Goal: Communication & Community: Answer question/provide support

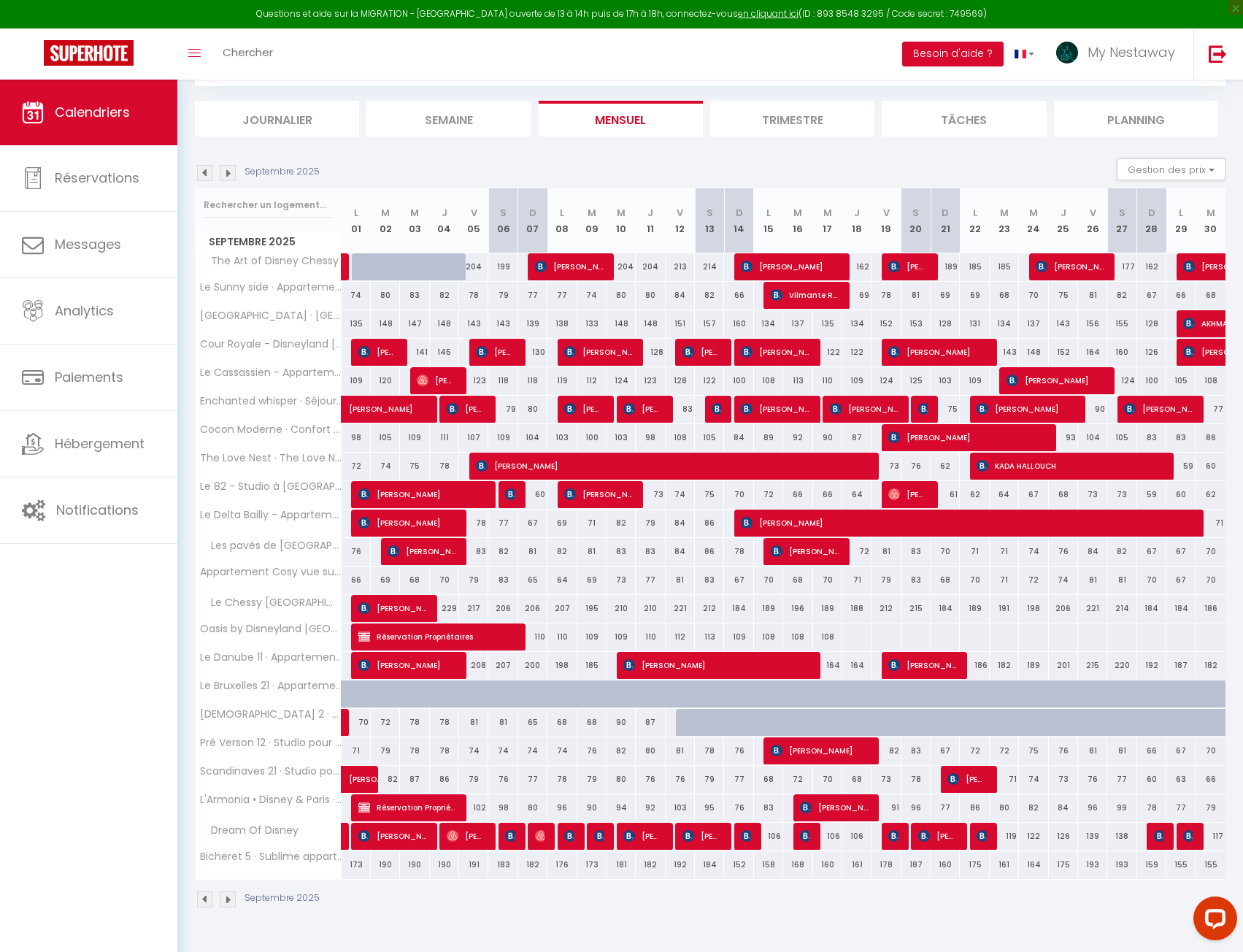
click at [208, 172] on img at bounding box center [205, 172] width 16 height 16
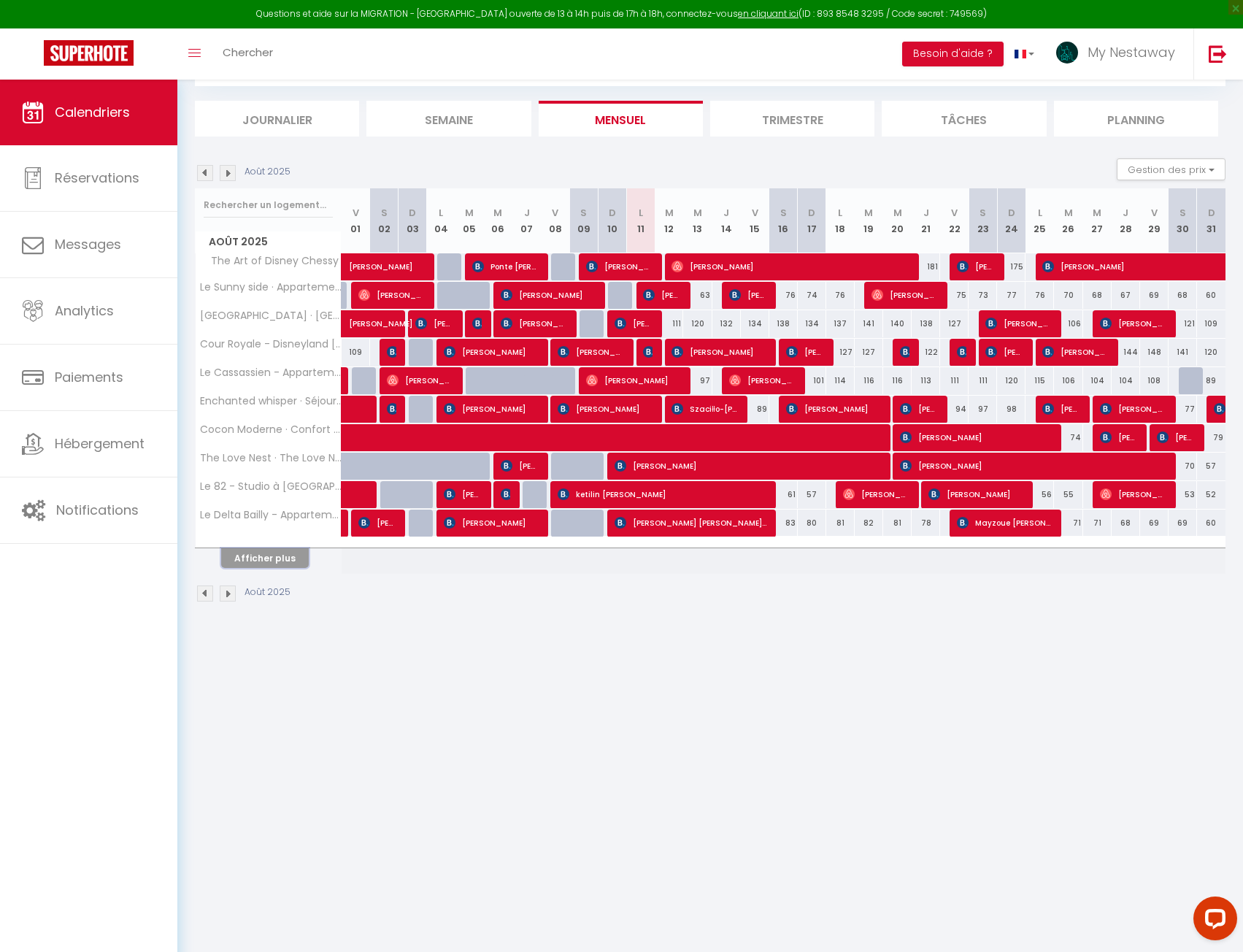
click at [281, 562] on button "Afficher plus" at bounding box center [265, 558] width 88 height 20
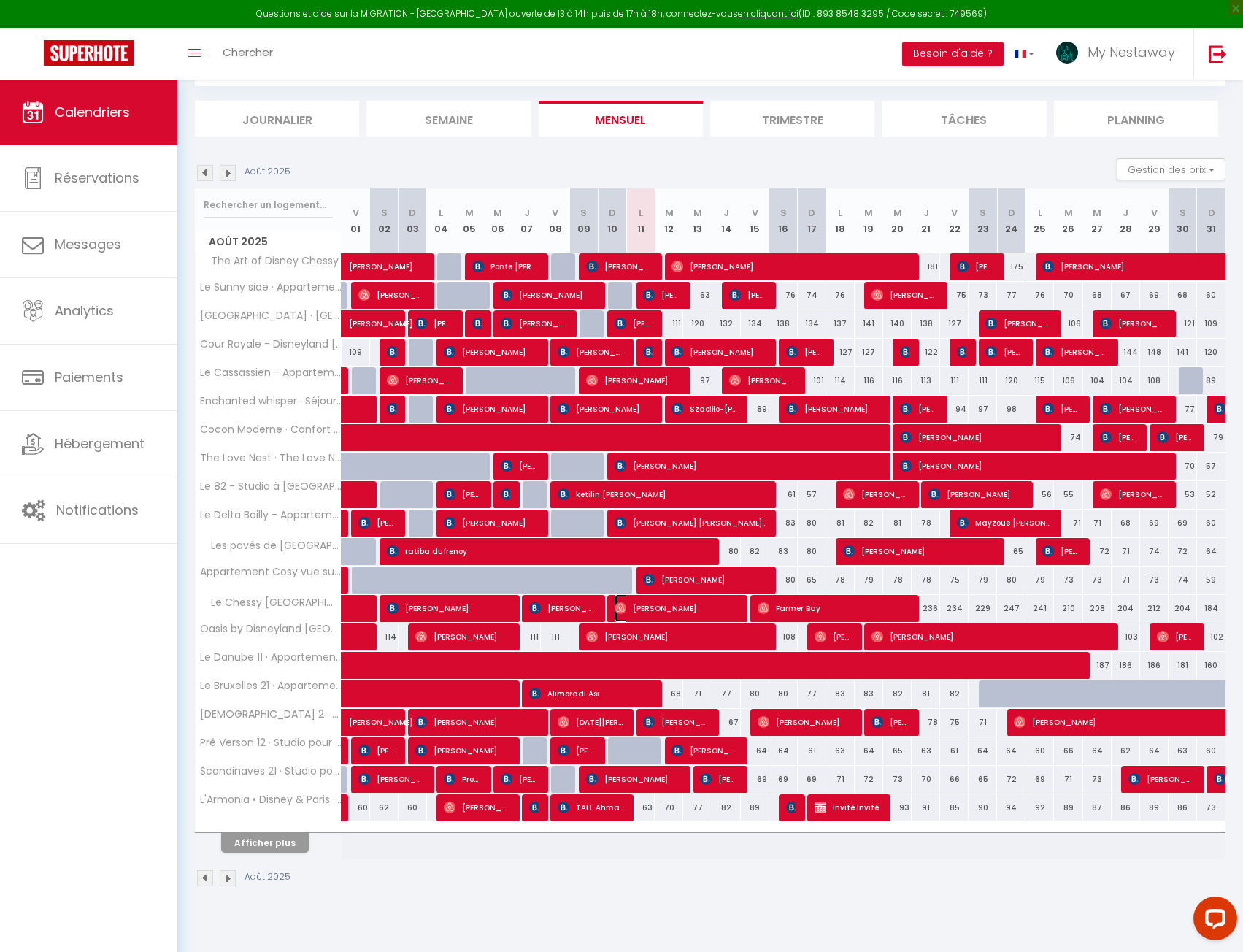
click at [680, 609] on span "[PERSON_NAME]" at bounding box center [677, 607] width 124 height 28
select select "OK"
select select "19390"
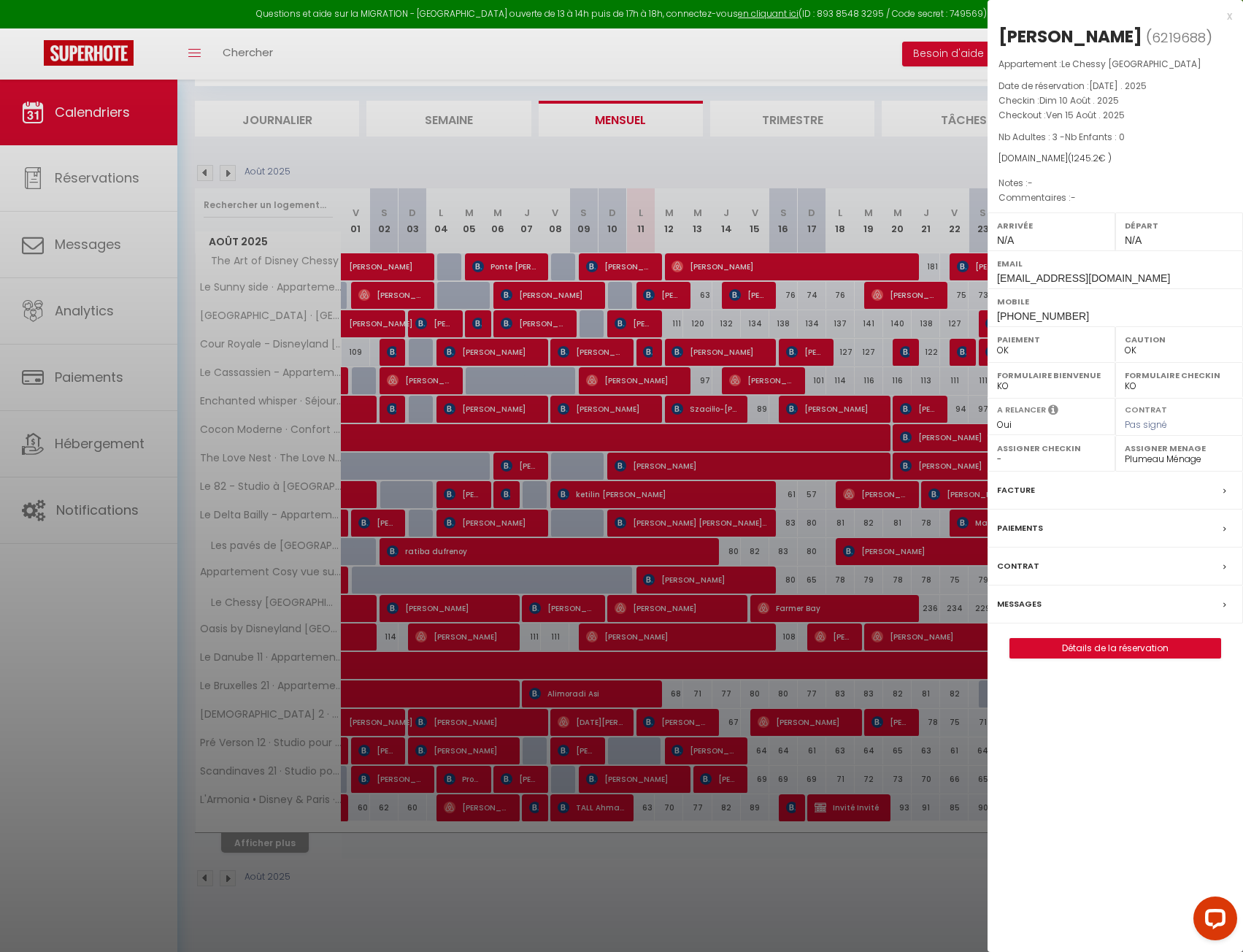
click at [1040, 601] on div "Messages" at bounding box center [1115, 605] width 255 height 38
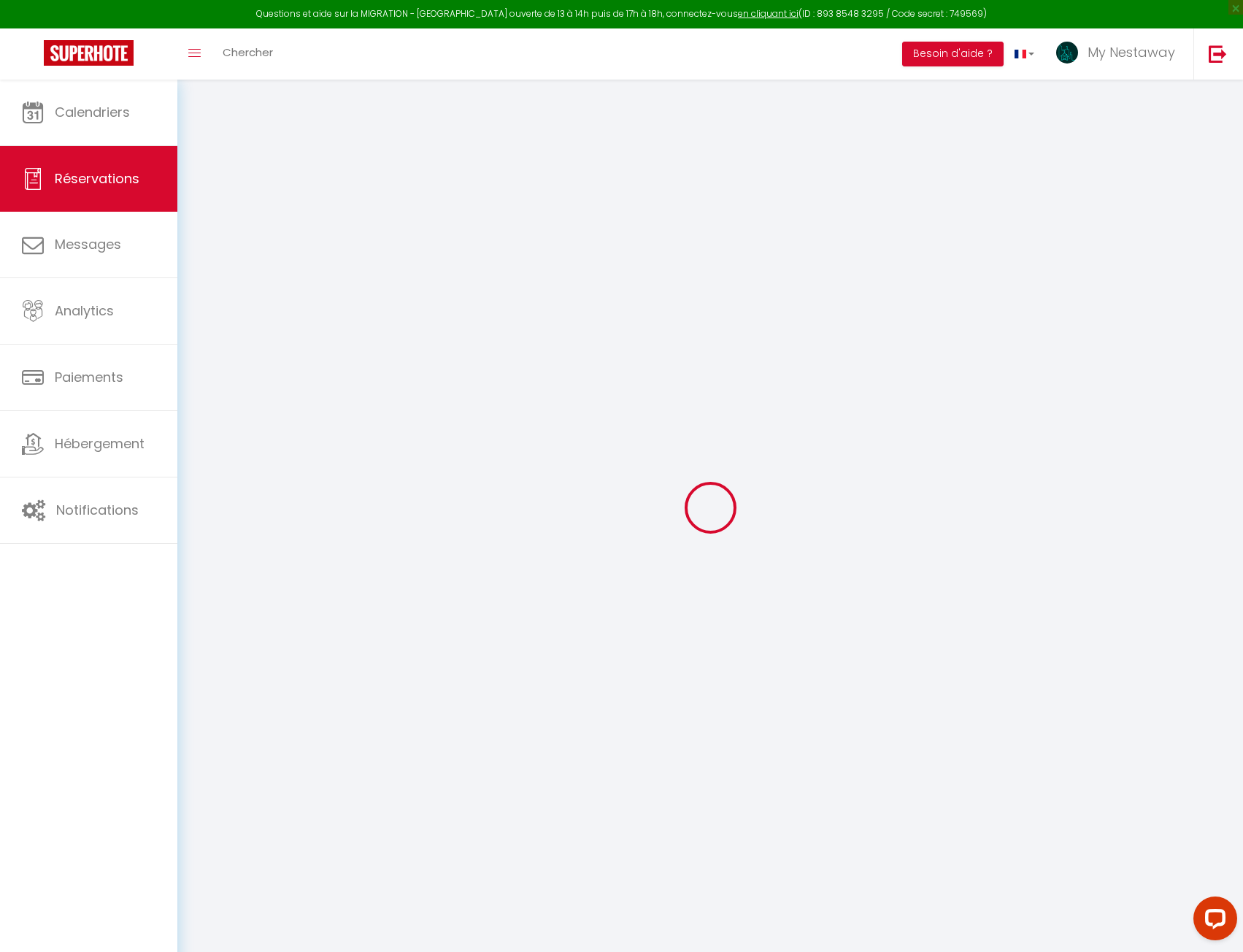
type input "[PERSON_NAME]"
type input "Izzo"
type input "[EMAIL_ADDRESS][DOMAIN_NAME]"
type input "[PHONE_NUMBER]"
select select
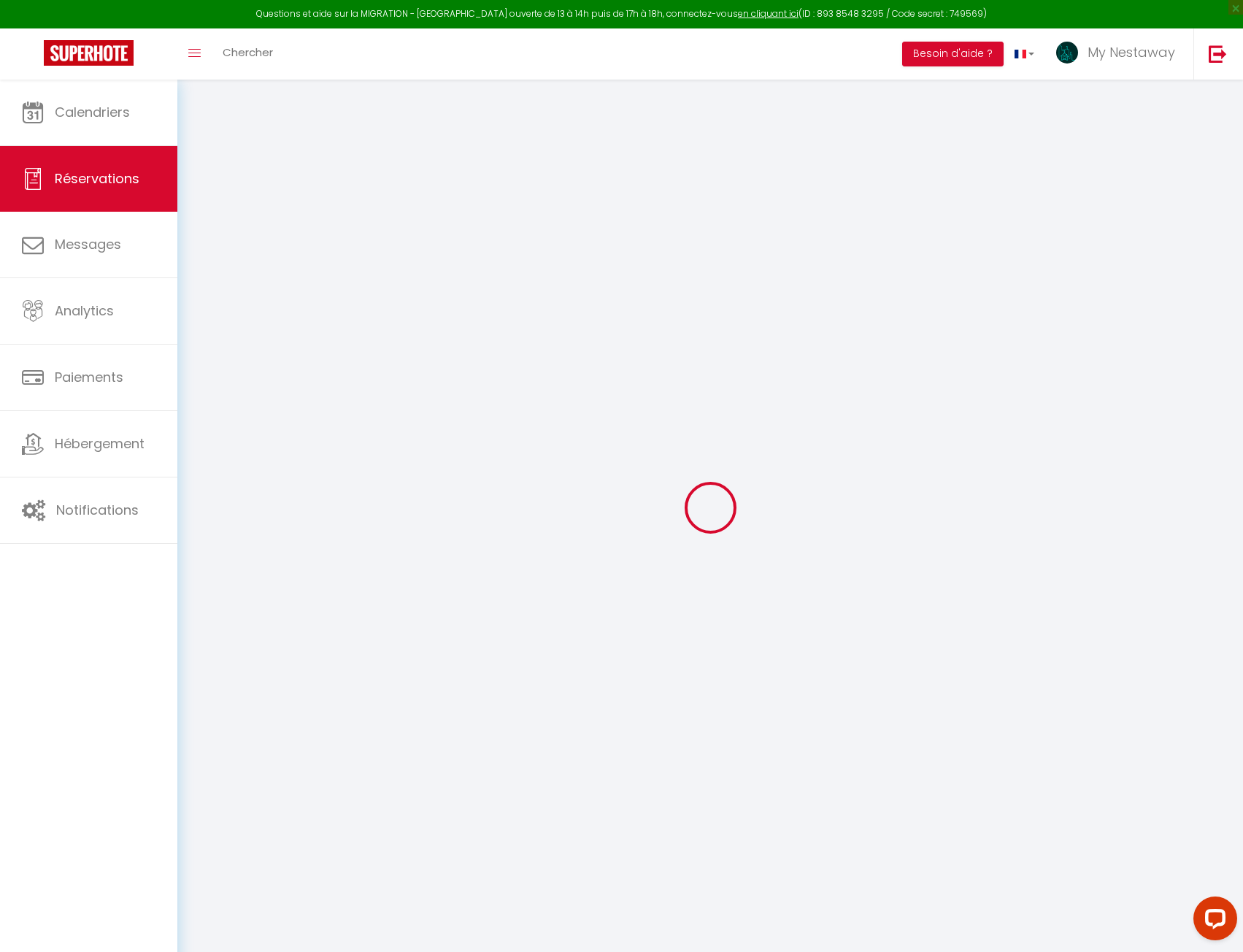
type input "36.19"
select select "38622"
select select "1"
select select
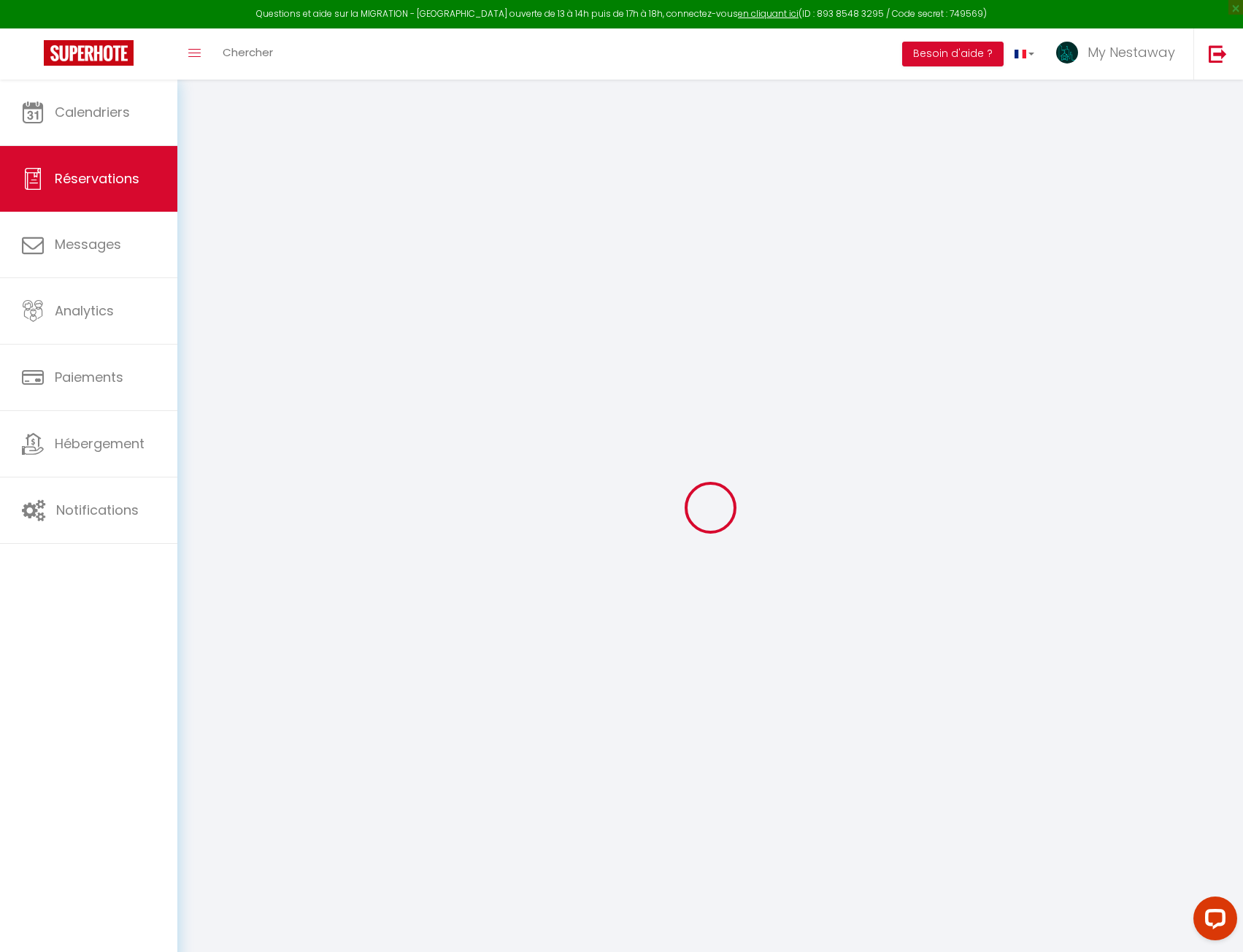
type input "3"
select select "12"
select select
type input "1096.2"
checkbox input "false"
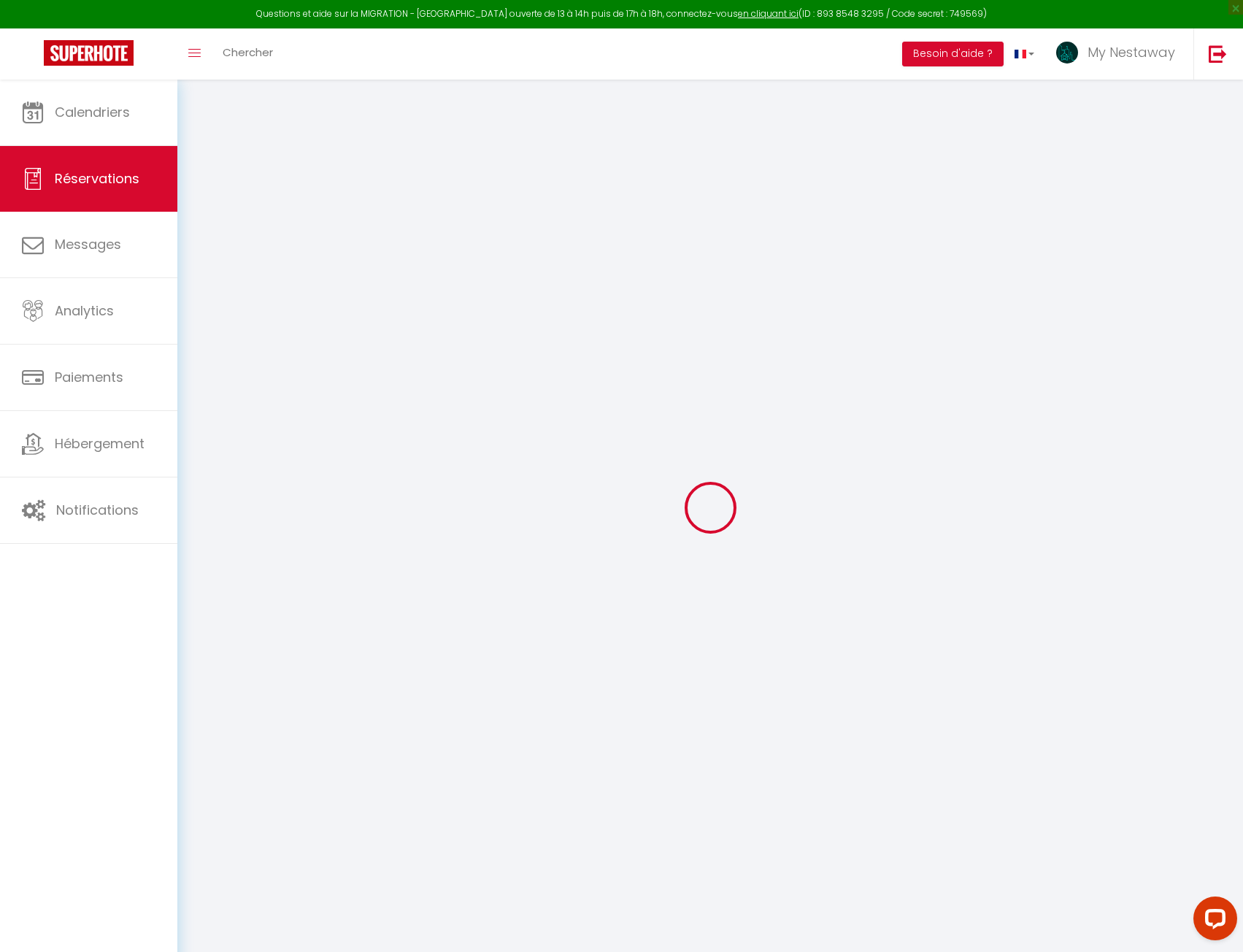
type input "0"
select select "1"
type input "0"
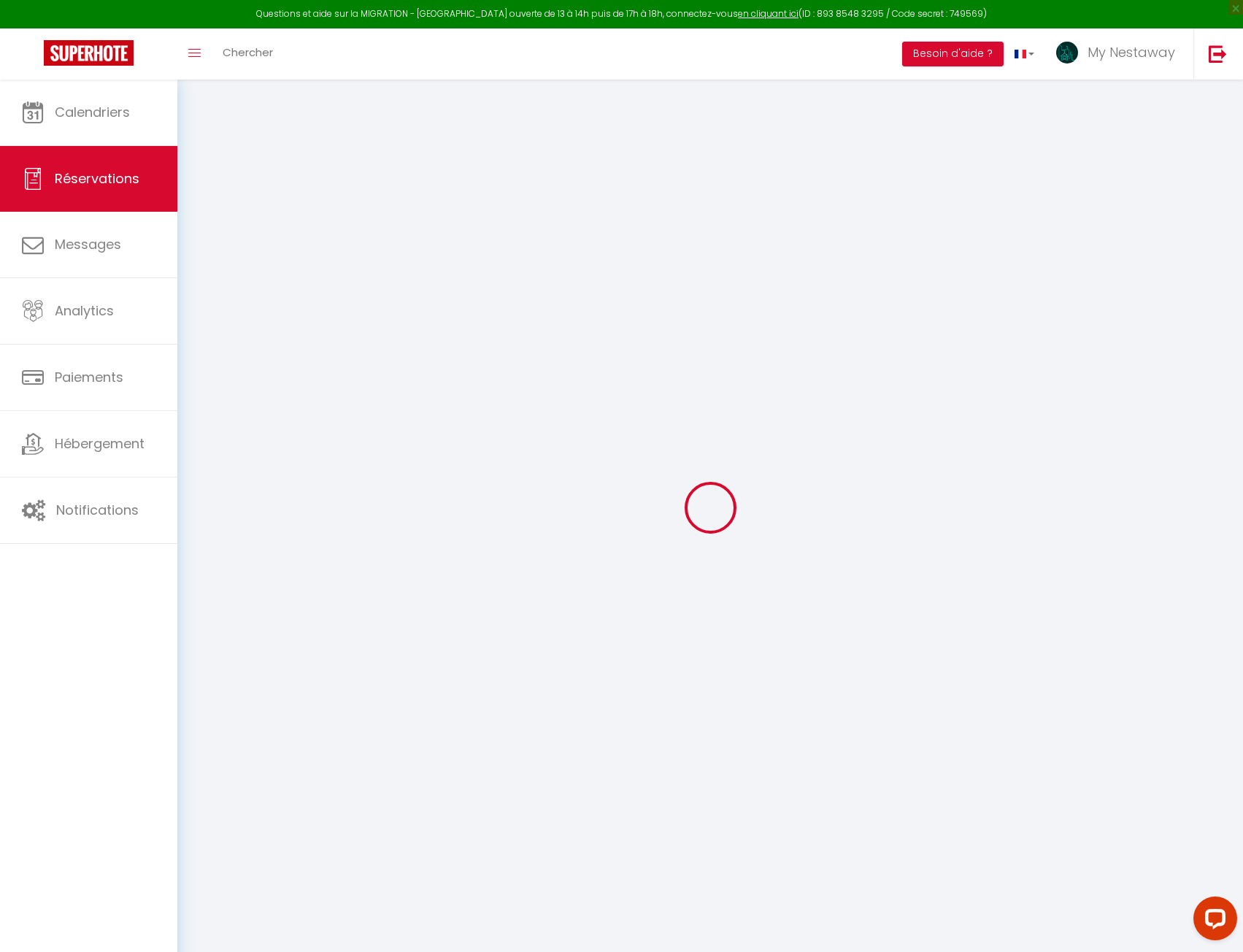
select select
select select "15"
checkbox input "false"
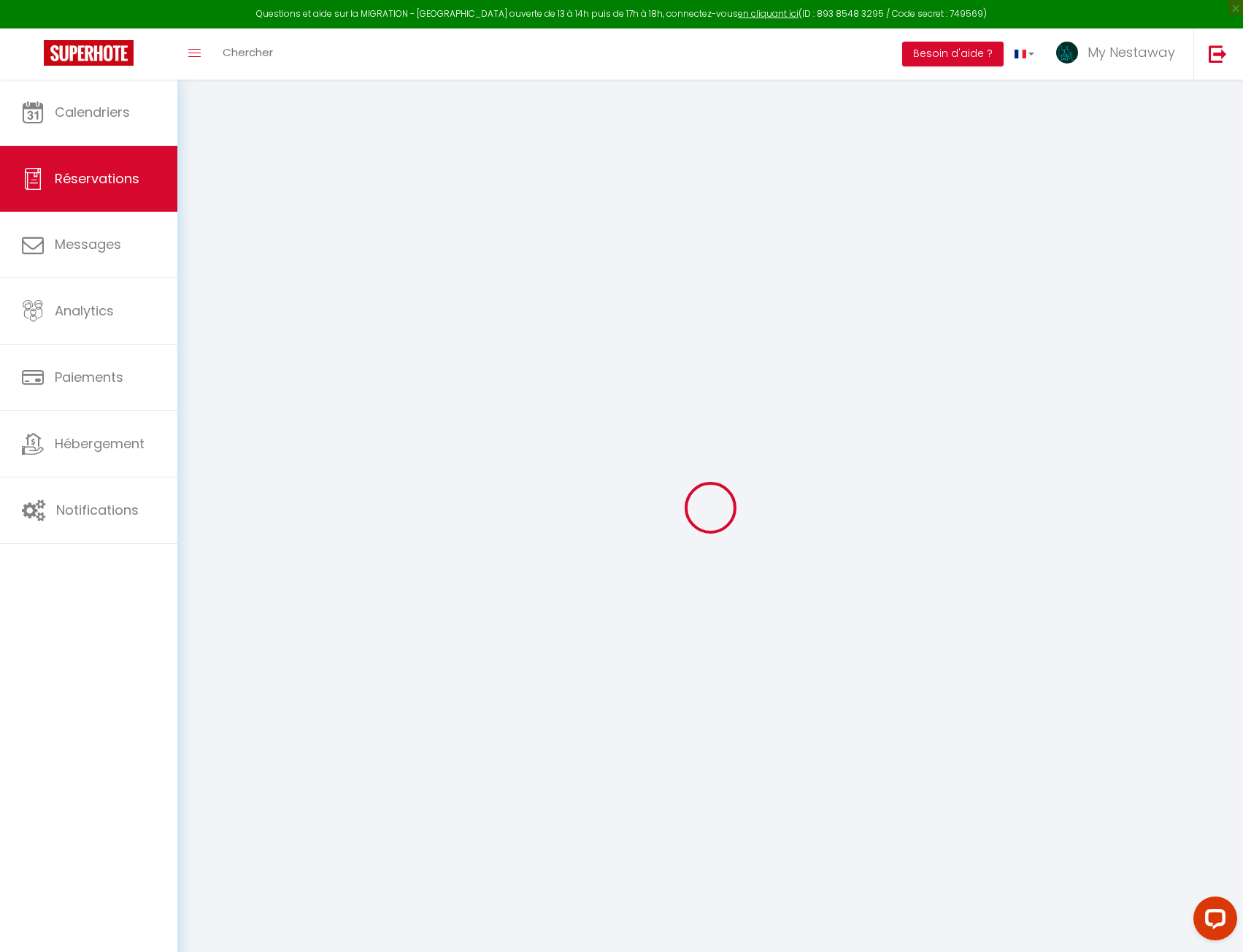
select select
checkbox input "false"
select select
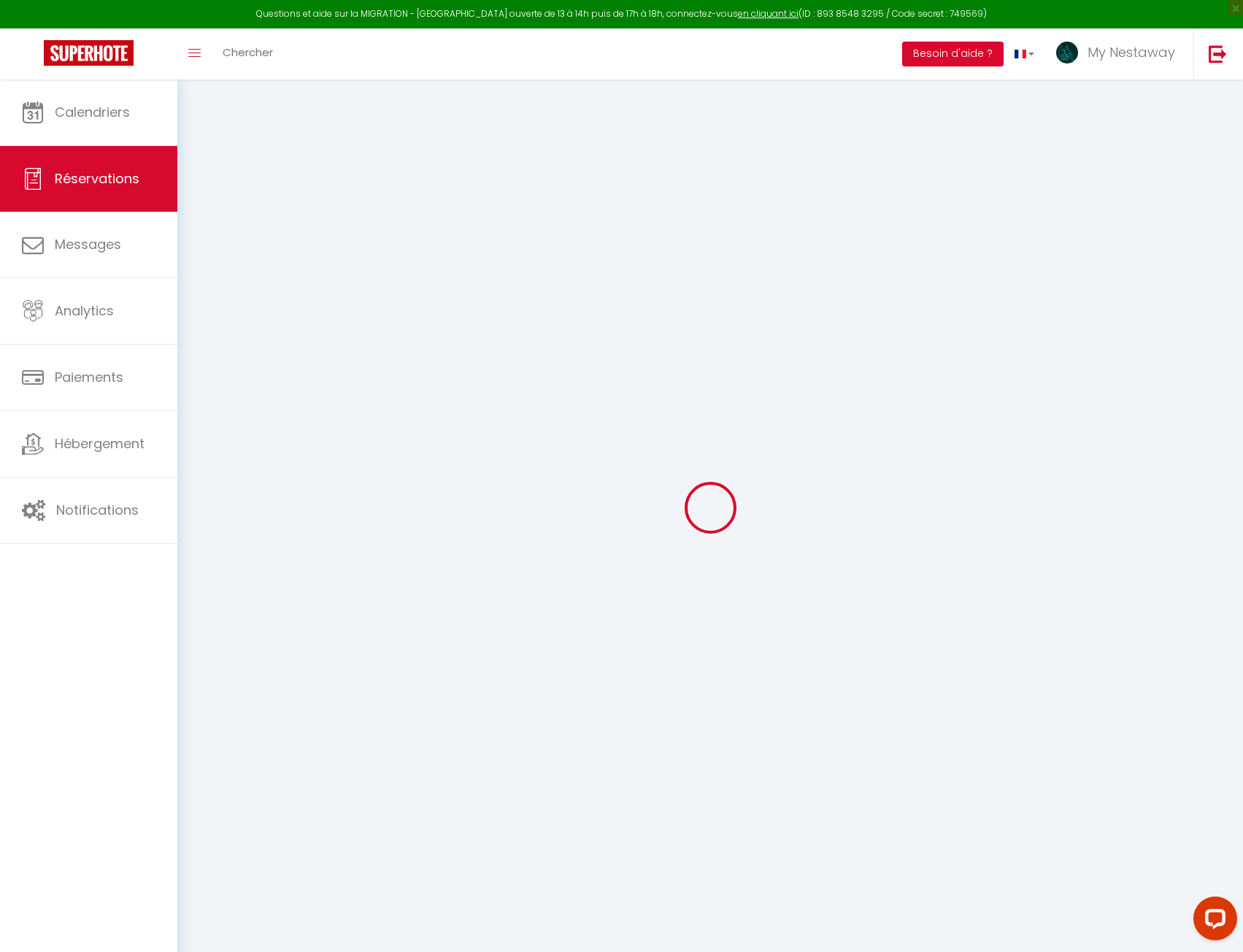
select select
checkbox input "false"
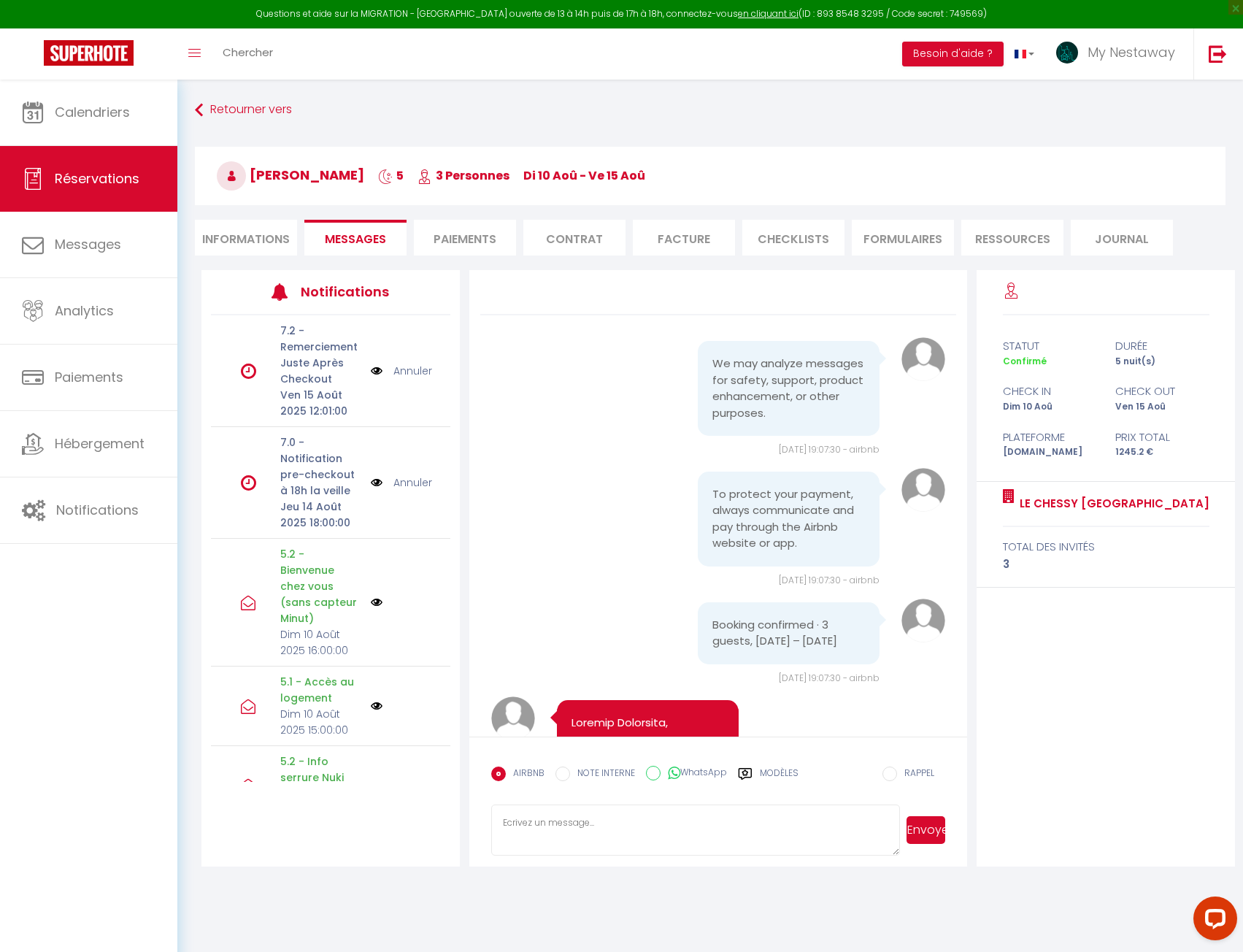
scroll to position [14681, 0]
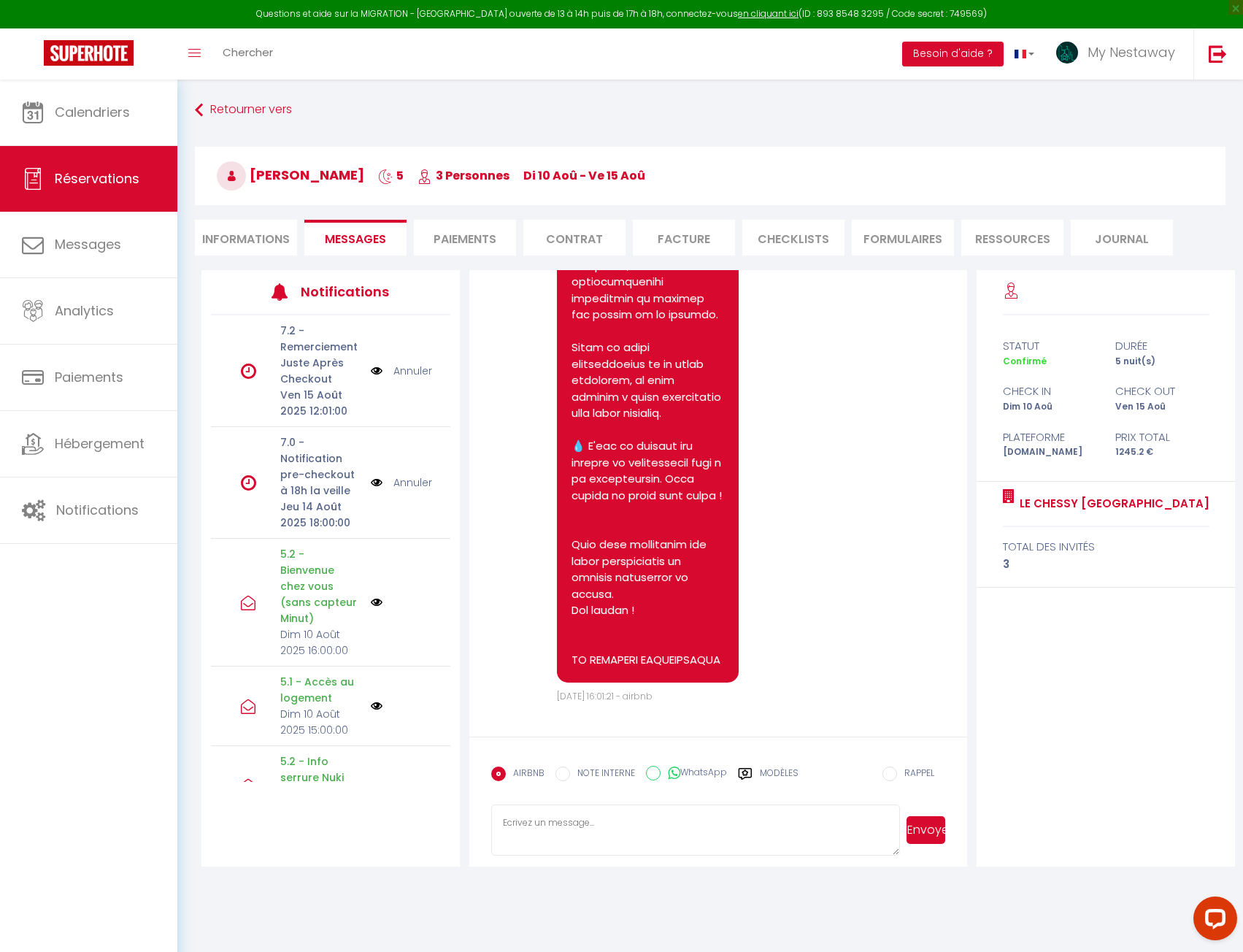
click at [641, 827] on textarea at bounding box center [695, 830] width 408 height 51
type textarea "Bonjour, suite au soucis de code, vous pouvez utiliser le 231188 pour la suite …"
click at [922, 840] on button "Envoyer" at bounding box center [926, 829] width 39 height 28
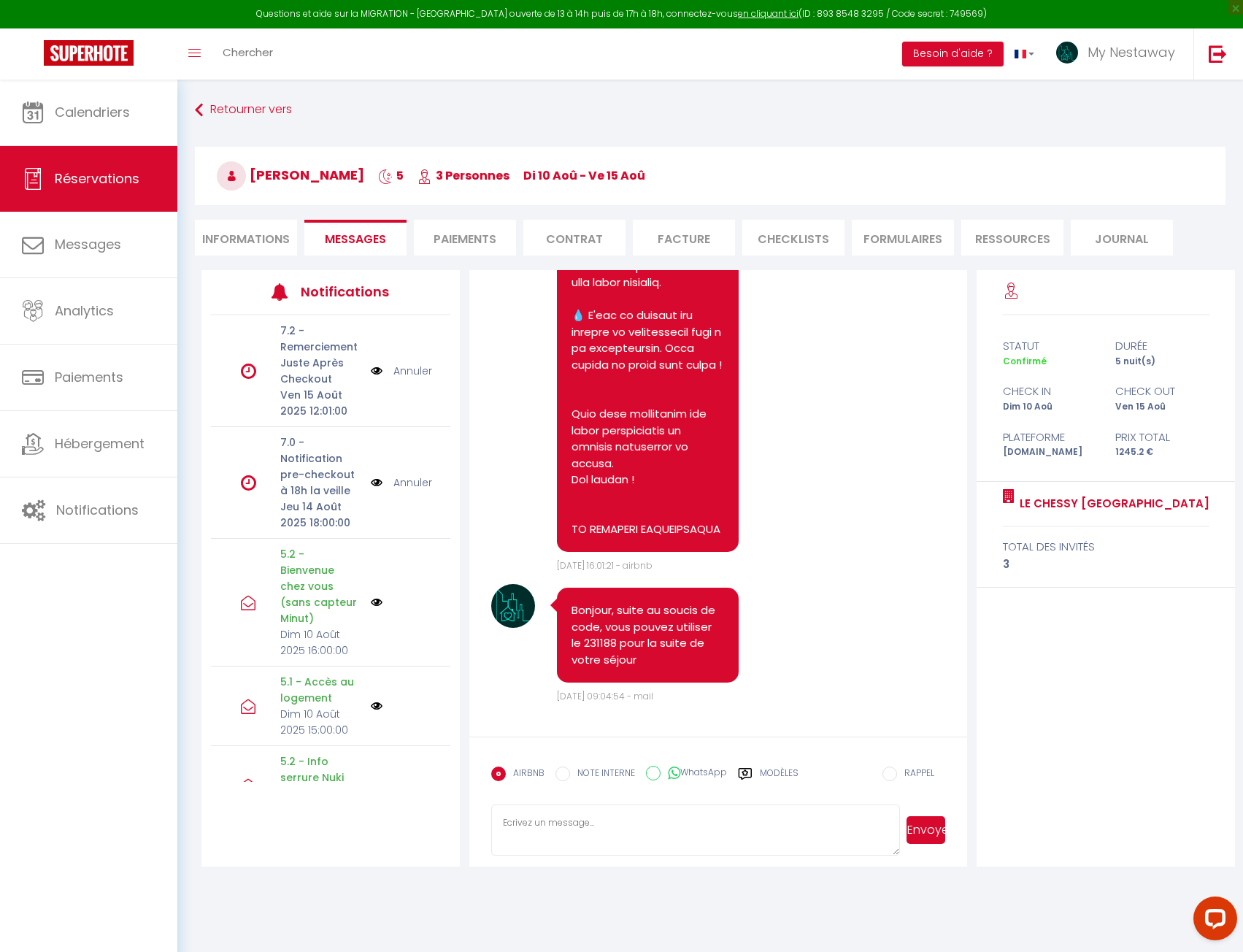
scroll to position [14810, 0]
